Goal: Navigation & Orientation: Find specific page/section

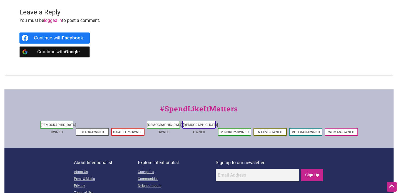
scroll to position [656, 0]
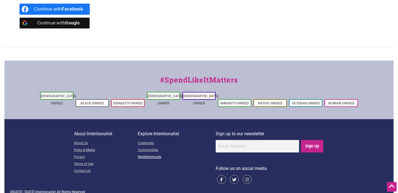
click at [154, 154] on link "Neighborhoods" at bounding box center [177, 157] width 78 height 7
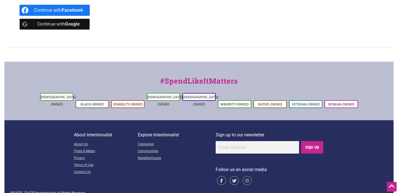
scroll to position [656, 0]
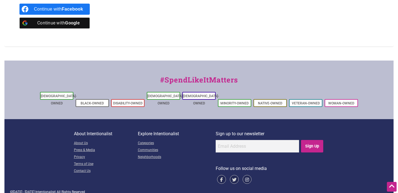
click at [248, 175] on icon at bounding box center [247, 179] width 9 height 9
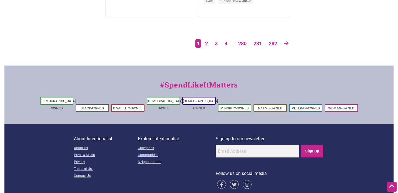
scroll to position [1048, 0]
